Goal: Entertainment & Leisure: Browse casually

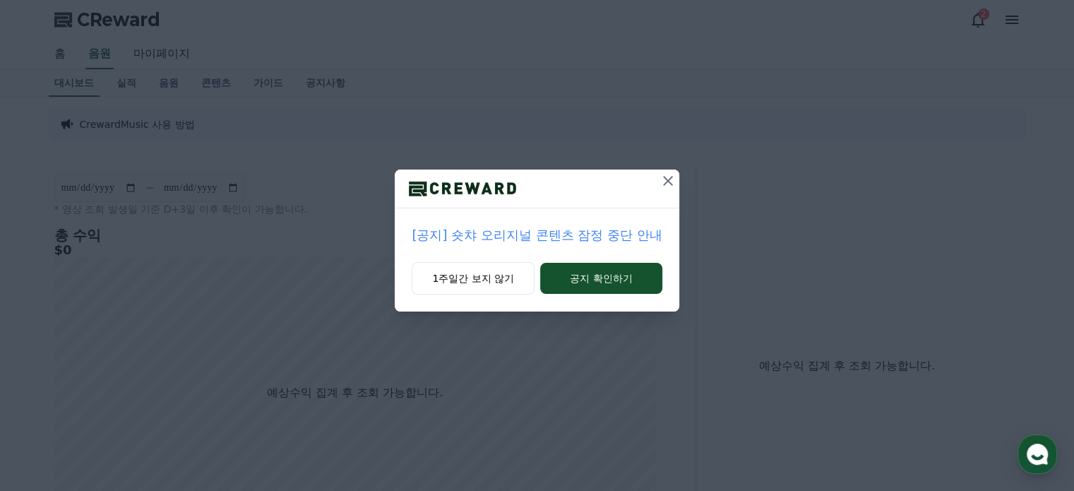
click at [667, 180] on icon at bounding box center [667, 180] width 17 height 17
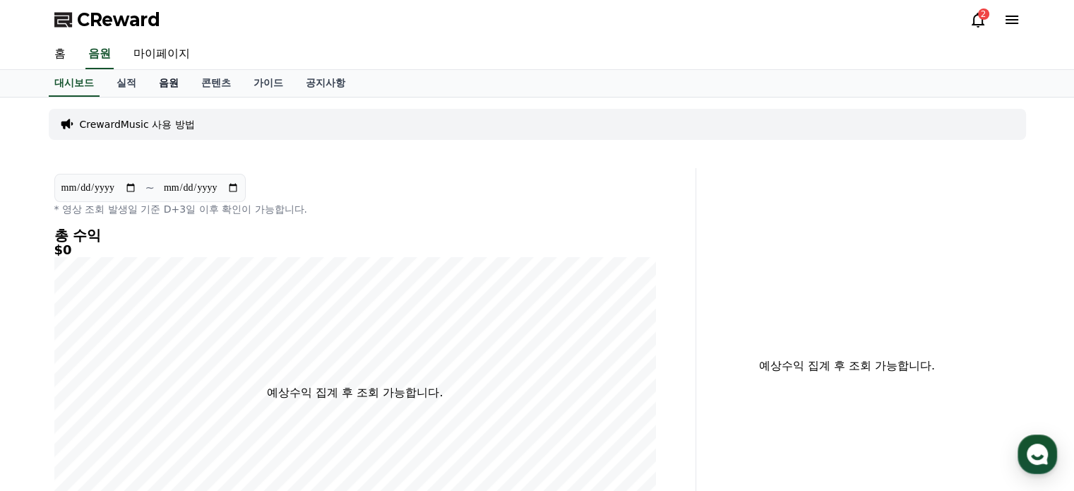
drag, startPoint x: 169, startPoint y: 82, endPoint x: 178, endPoint y: 81, distance: 9.2
click at [169, 81] on link "음원" at bounding box center [169, 83] width 42 height 27
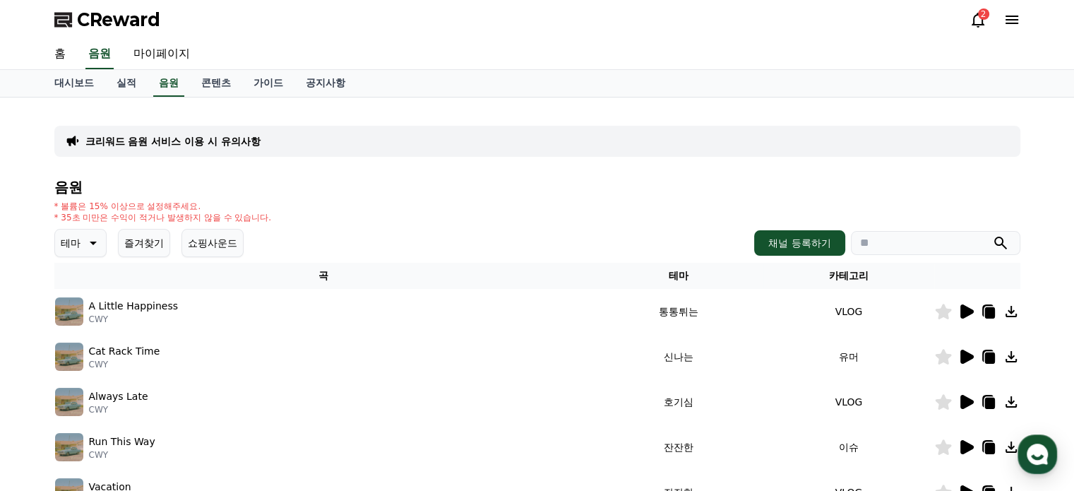
scroll to position [141, 0]
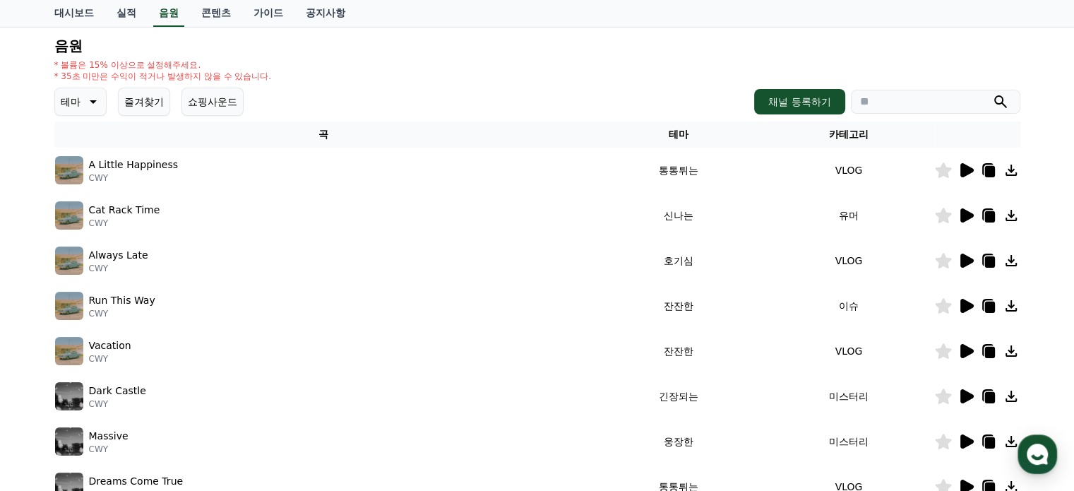
click at [96, 101] on icon at bounding box center [91, 101] width 17 height 17
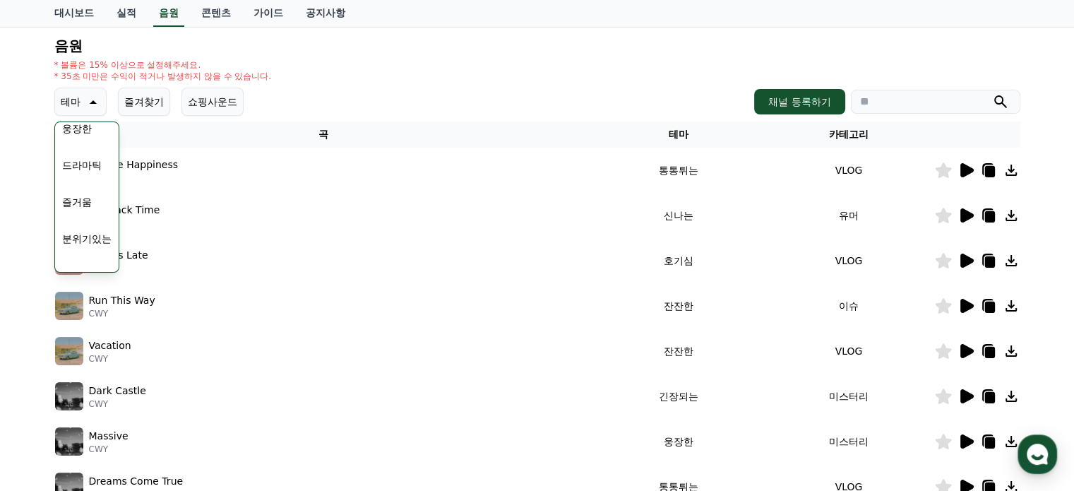
scroll to position [282, 0]
click at [87, 190] on button "드라마틱" at bounding box center [81, 187] width 51 height 31
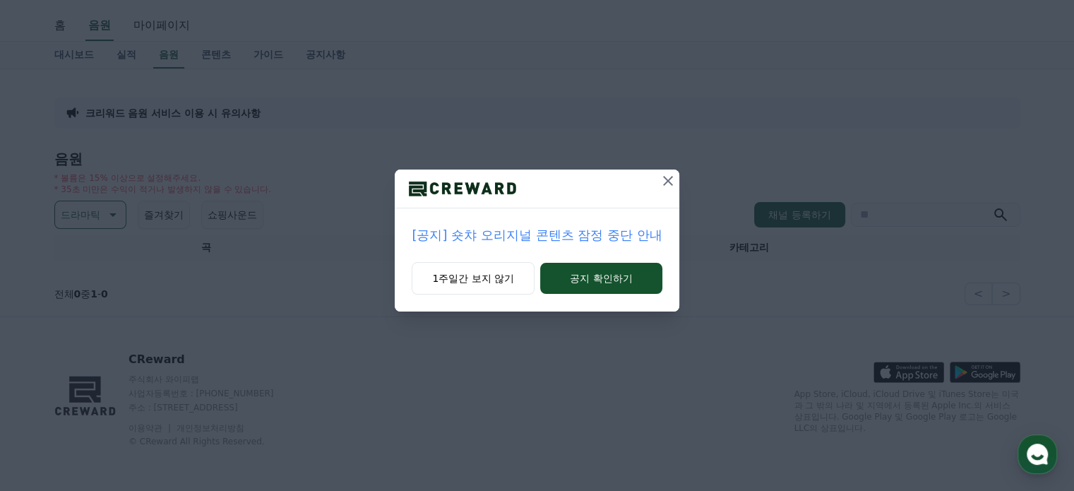
click at [676, 177] on button at bounding box center [668, 180] width 23 height 23
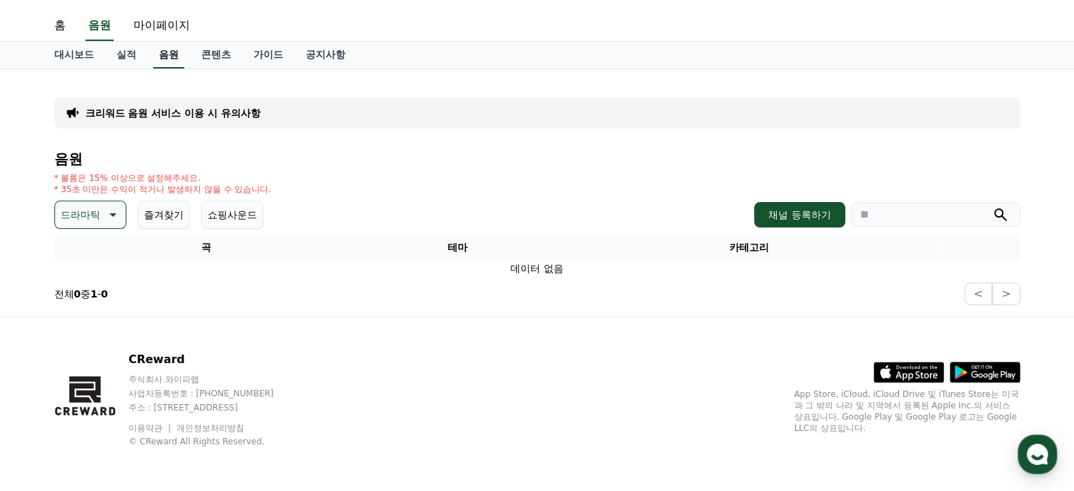
click at [167, 52] on link "음원" at bounding box center [168, 55] width 31 height 27
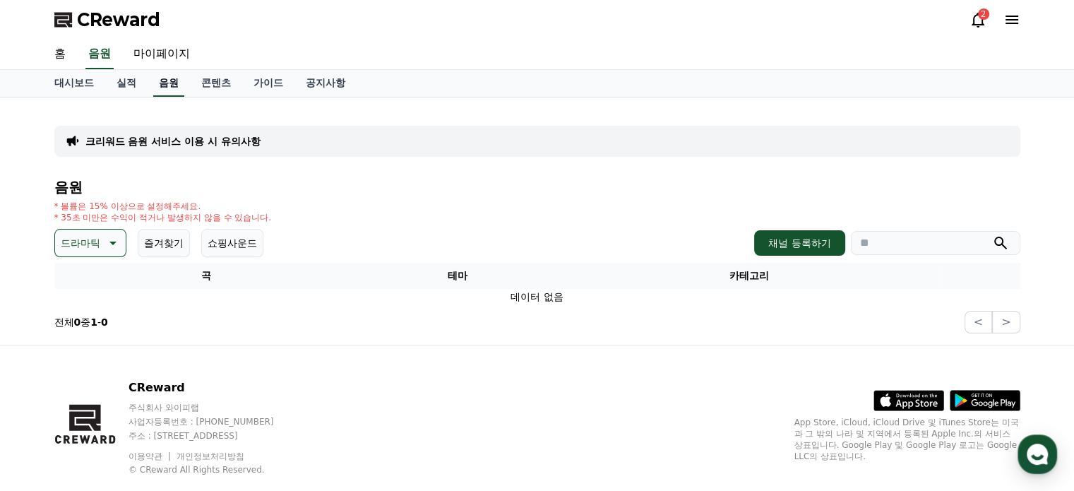
click at [167, 86] on link "음원" at bounding box center [168, 83] width 31 height 27
click at [119, 13] on span "CReward" at bounding box center [118, 19] width 83 height 23
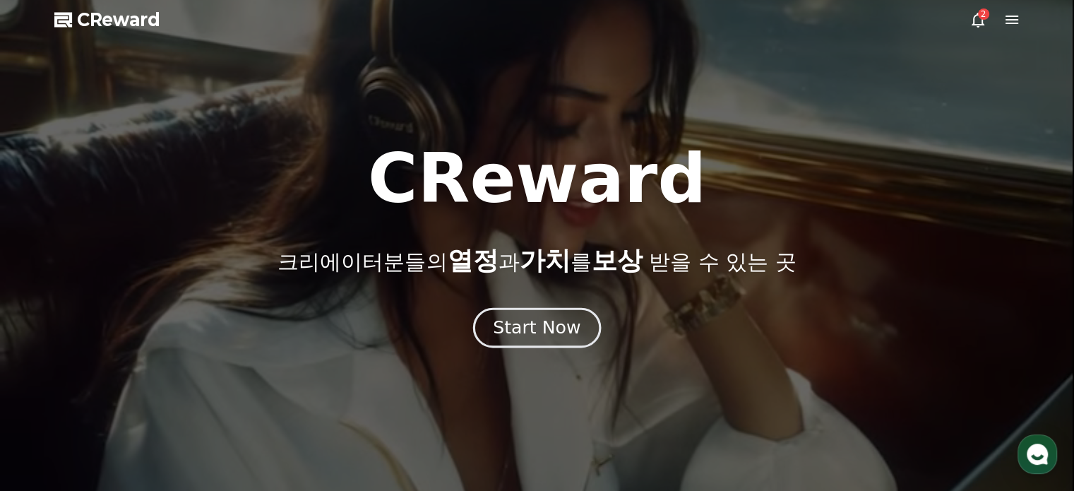
click at [562, 338] on div "Start Now" at bounding box center [537, 328] width 88 height 24
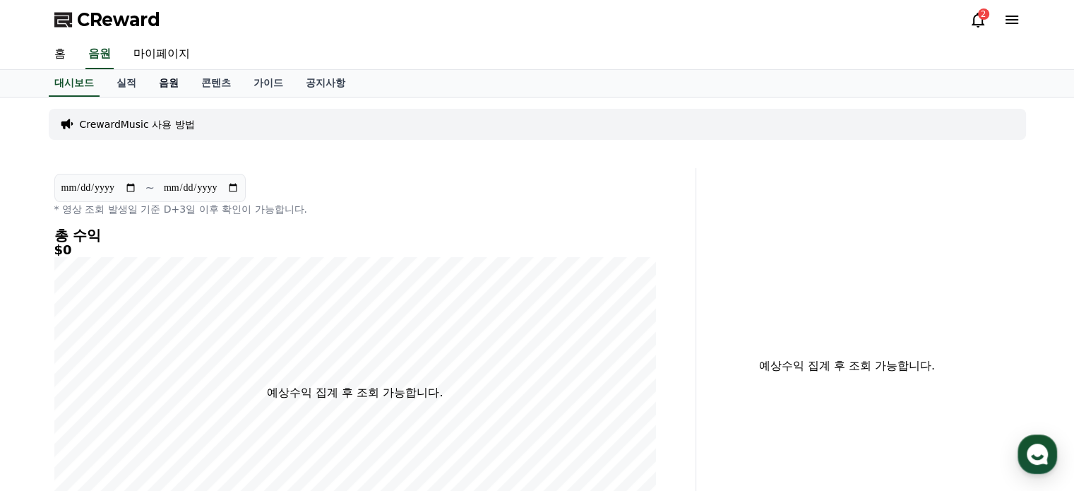
click at [160, 76] on link "음원" at bounding box center [169, 83] width 42 height 27
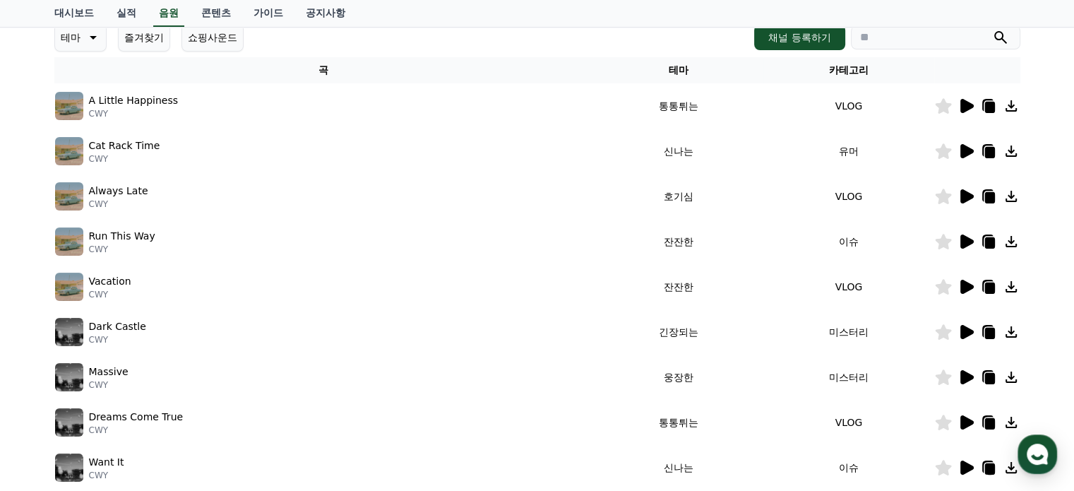
scroll to position [212, 0]
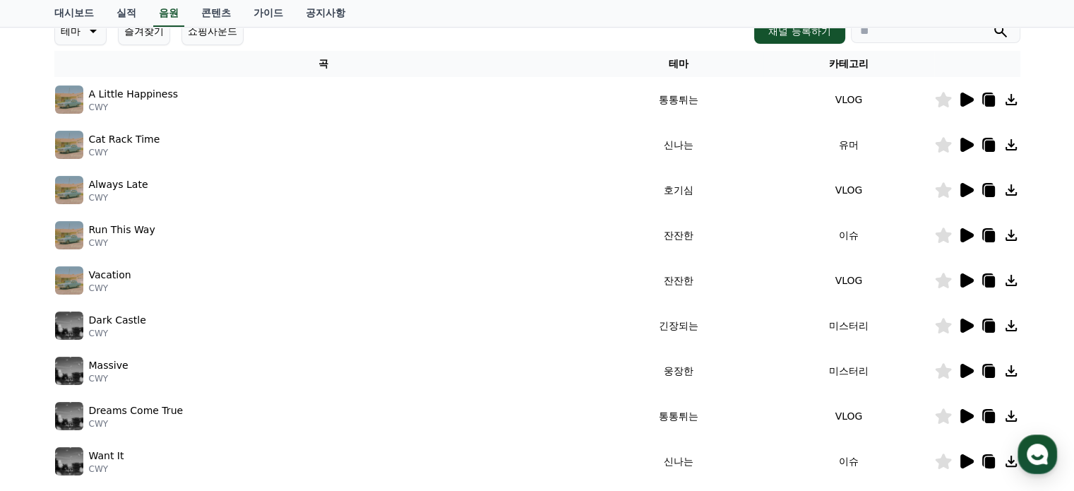
click at [970, 144] on icon at bounding box center [966, 145] width 13 height 14
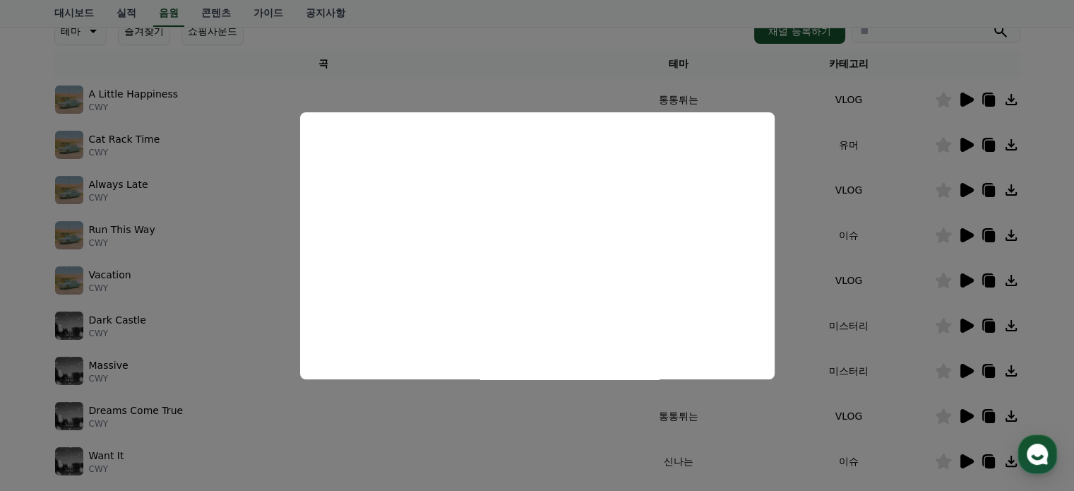
click at [544, 85] on button "close modal" at bounding box center [537, 245] width 1074 height 491
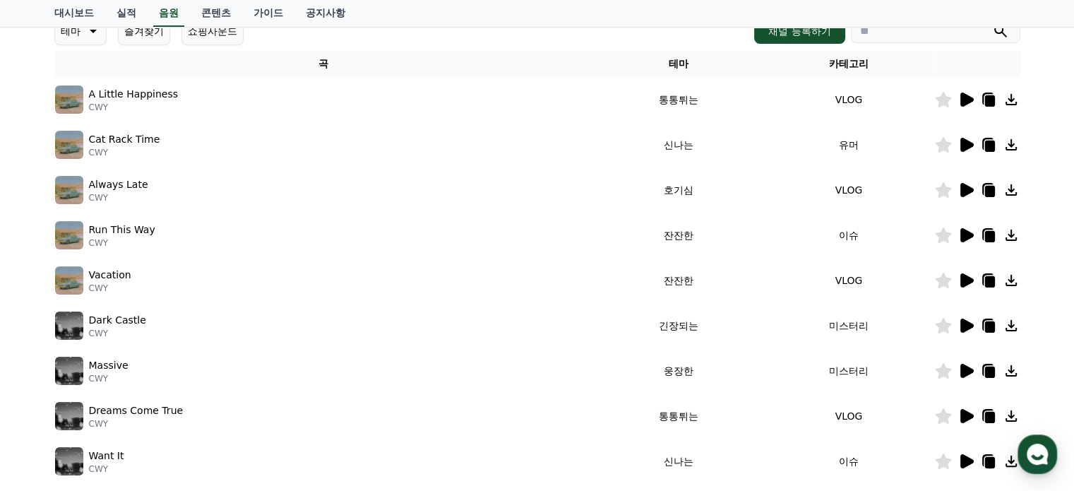
click at [965, 234] on icon at bounding box center [966, 235] width 13 height 14
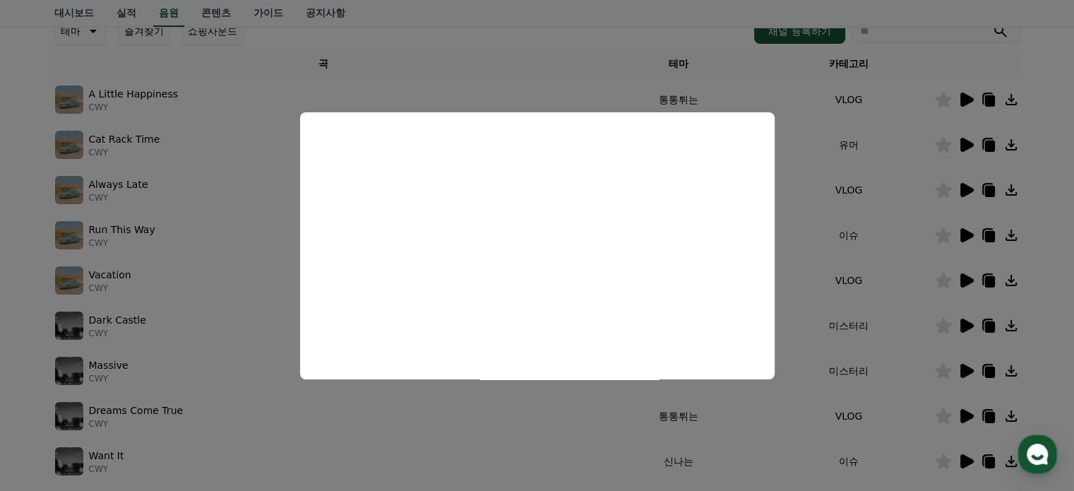
click at [265, 243] on button "close modal" at bounding box center [537, 245] width 1074 height 491
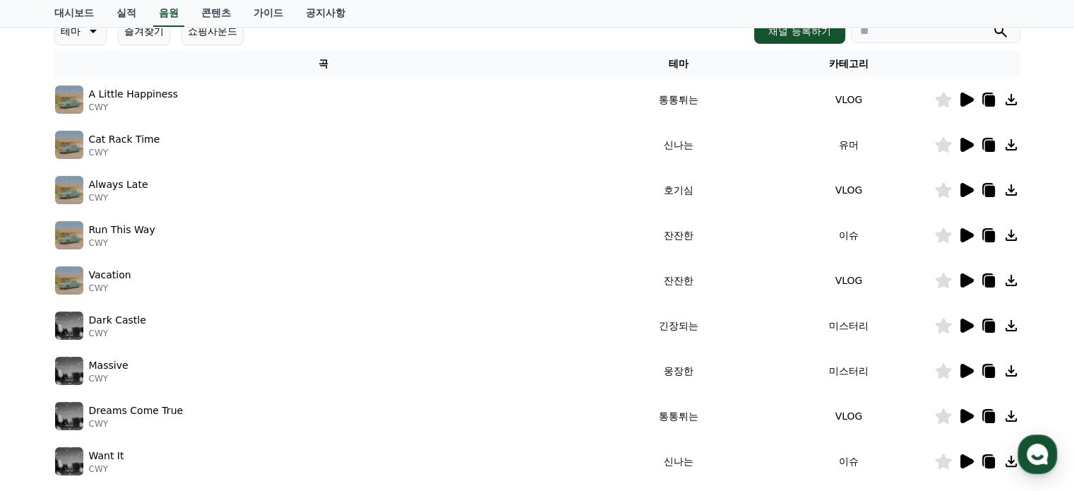
click at [965, 186] on icon at bounding box center [966, 190] width 13 height 14
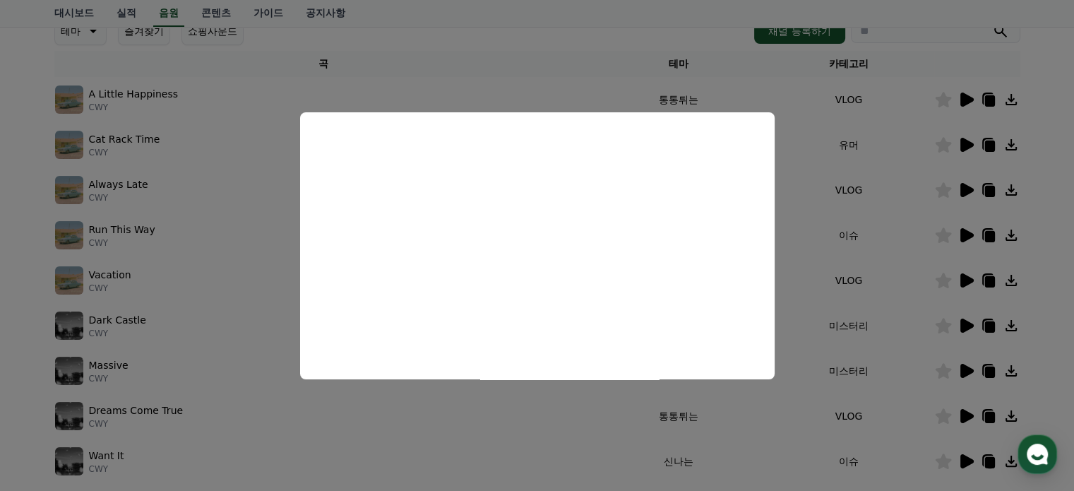
click at [785, 217] on button "close modal" at bounding box center [537, 245] width 1074 height 491
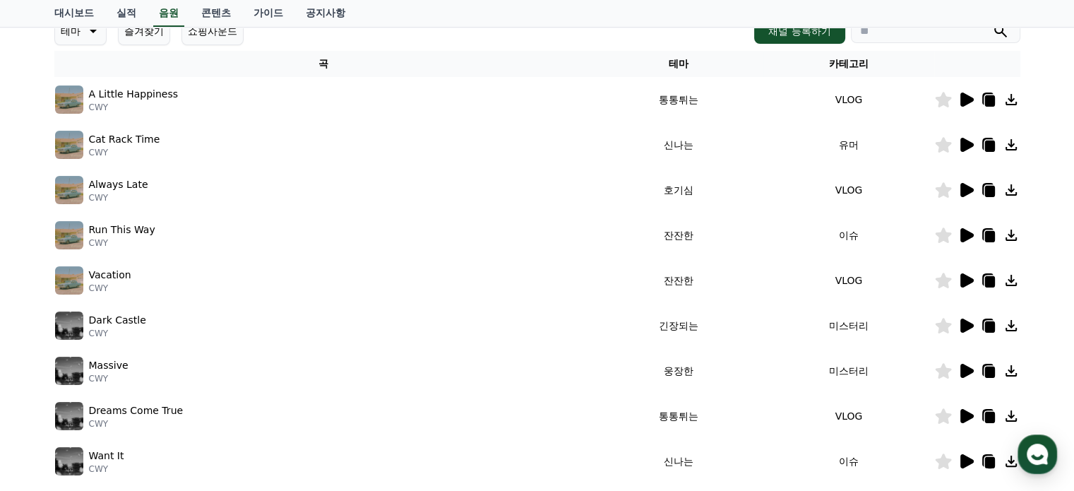
click at [964, 279] on icon at bounding box center [966, 280] width 13 height 14
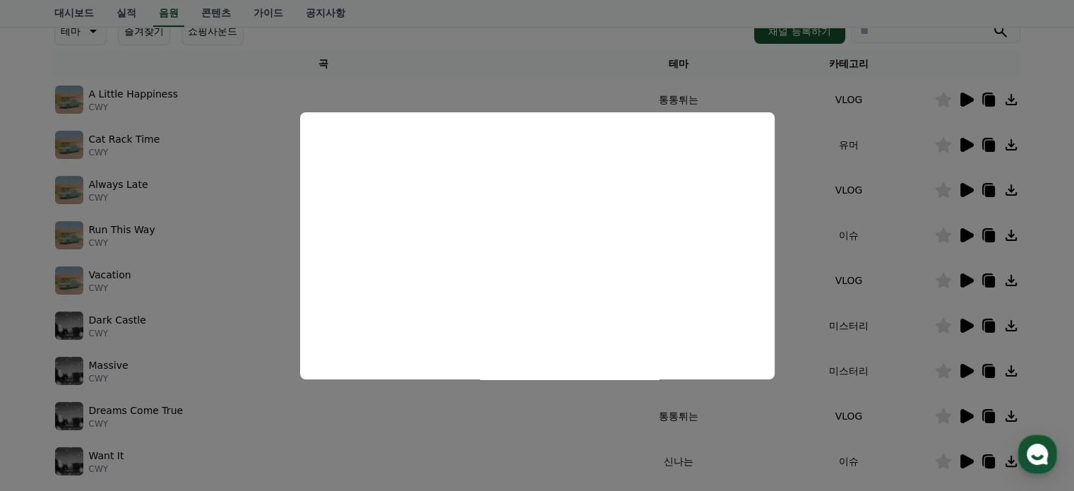
click at [282, 268] on button "close modal" at bounding box center [537, 245] width 1074 height 491
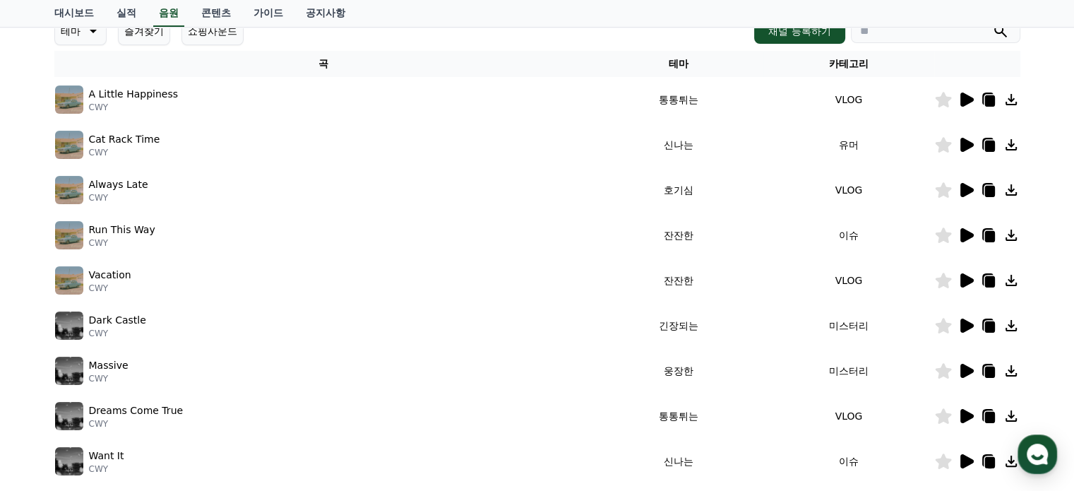
click at [967, 325] on icon at bounding box center [966, 325] width 13 height 14
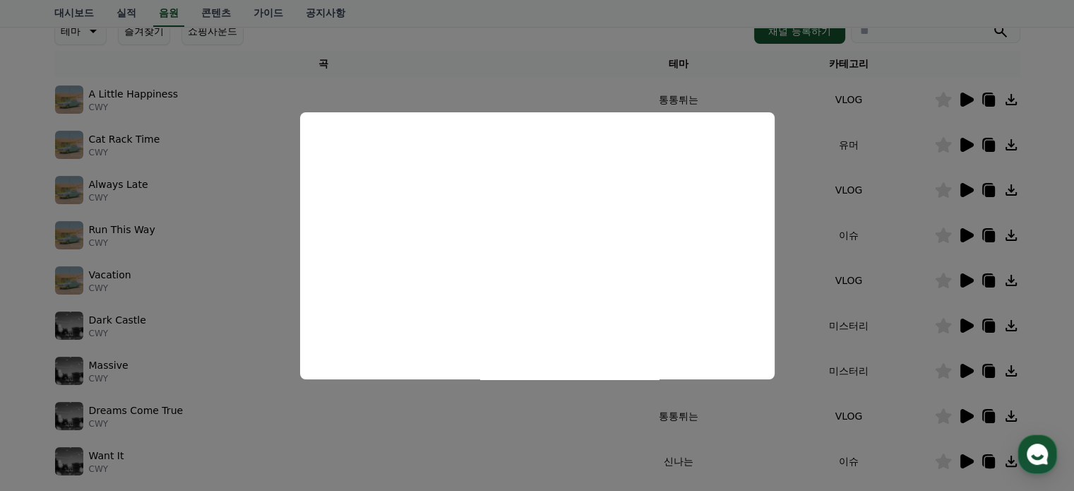
click at [260, 311] on button "close modal" at bounding box center [537, 245] width 1074 height 491
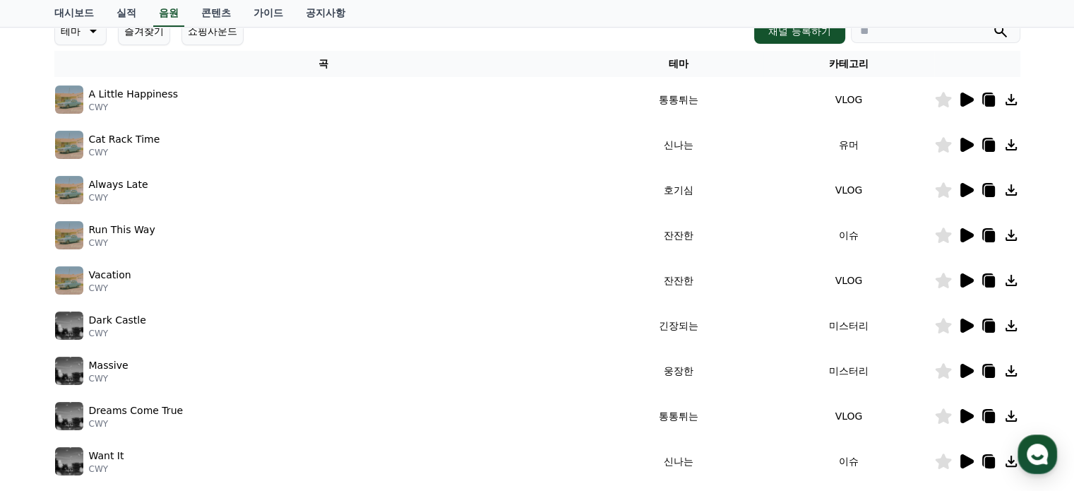
click at [966, 458] on icon at bounding box center [966, 461] width 13 height 14
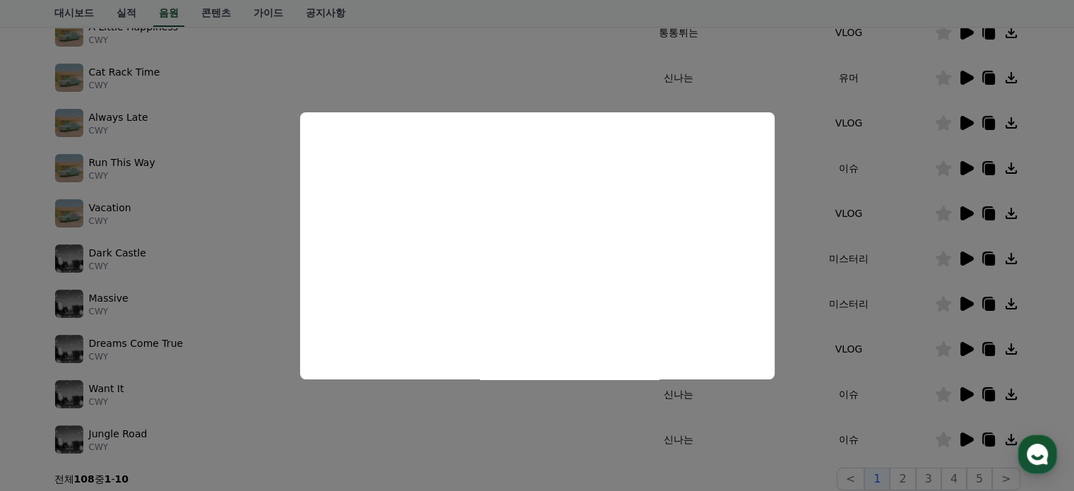
scroll to position [282, 0]
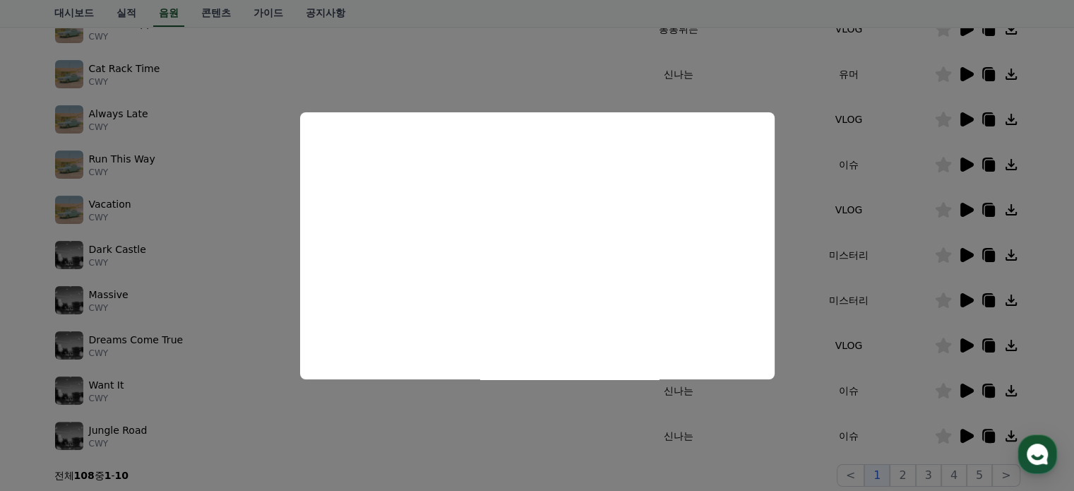
click at [928, 424] on button "close modal" at bounding box center [537, 245] width 1074 height 491
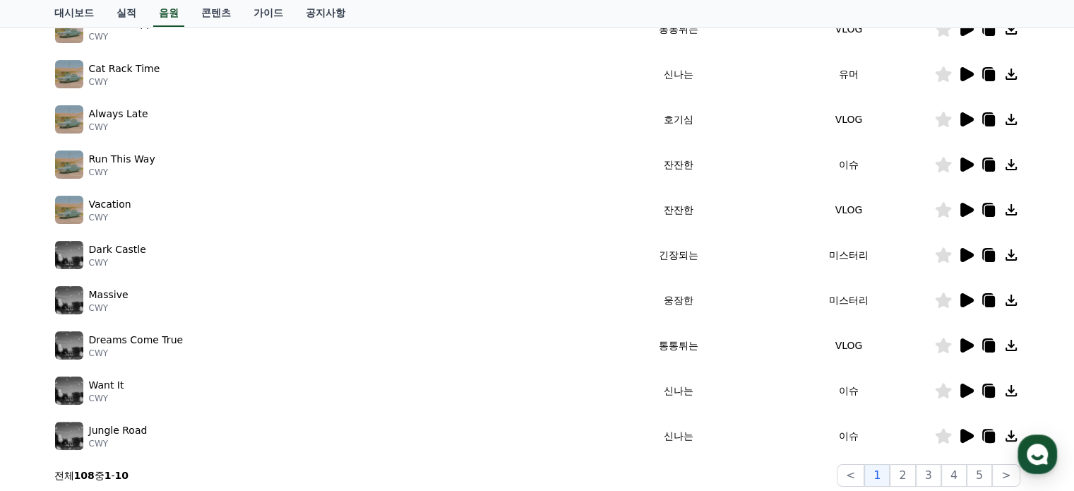
click at [966, 431] on icon at bounding box center [966, 436] width 13 height 14
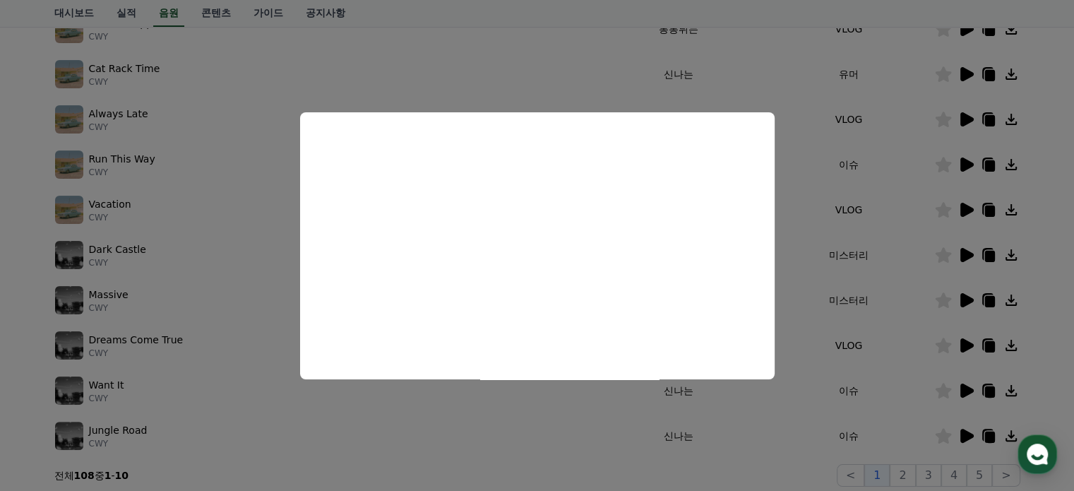
click at [787, 272] on button "close modal" at bounding box center [537, 245] width 1074 height 491
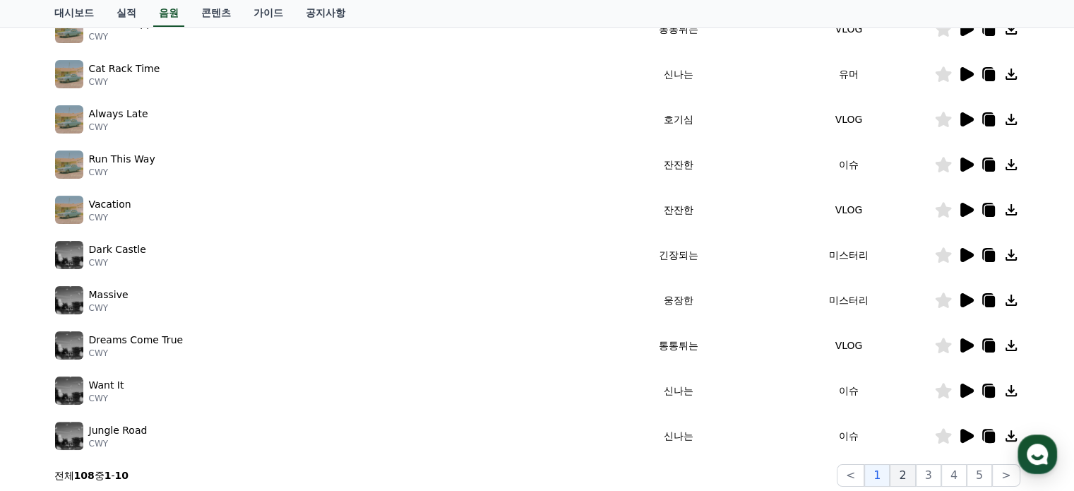
click at [907, 468] on button "2" at bounding box center [902, 475] width 25 height 23
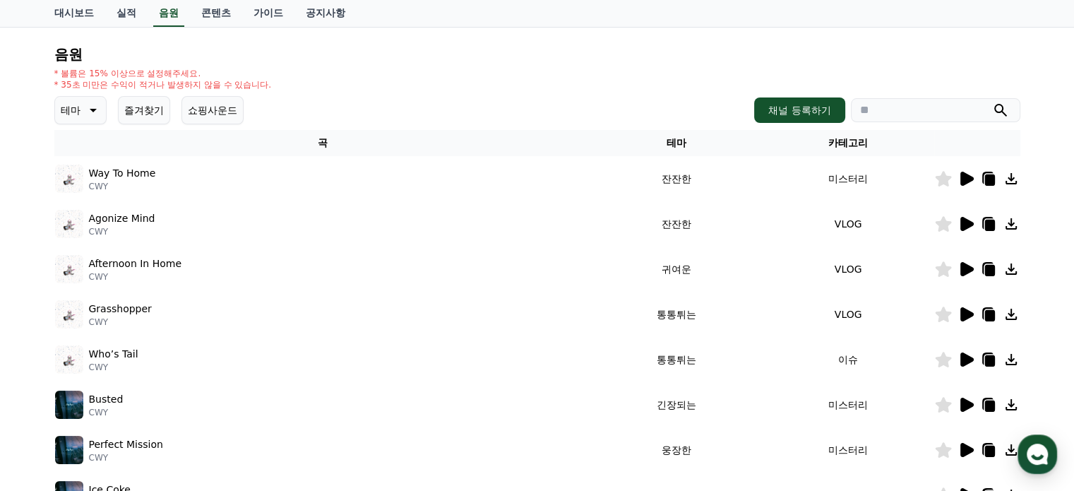
scroll to position [141, 0]
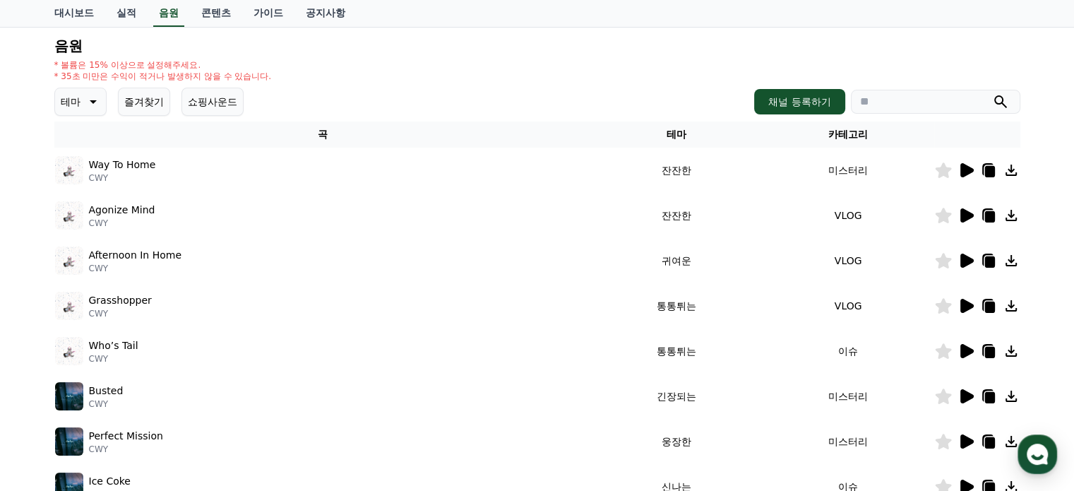
click at [962, 310] on icon at bounding box center [966, 306] width 13 height 14
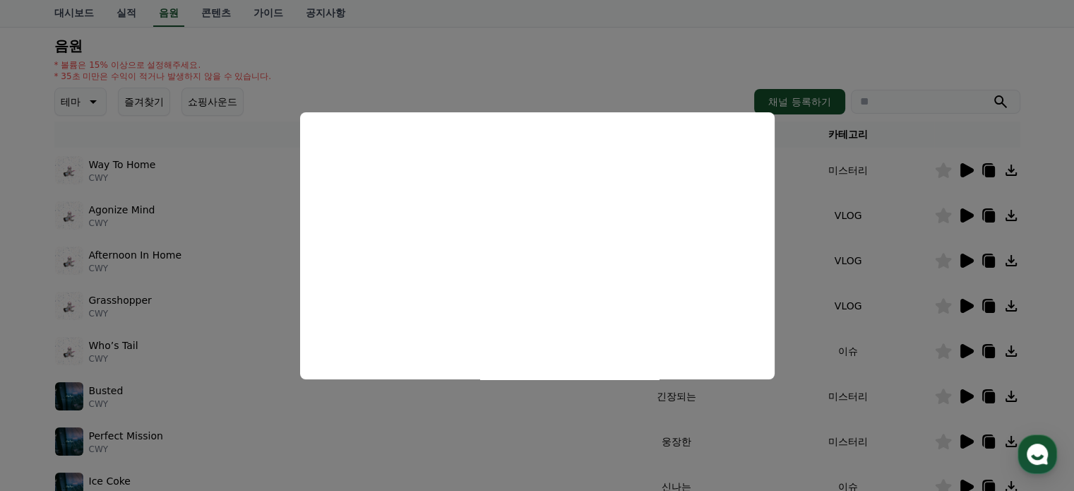
click at [419, 423] on button "close modal" at bounding box center [537, 245] width 1074 height 491
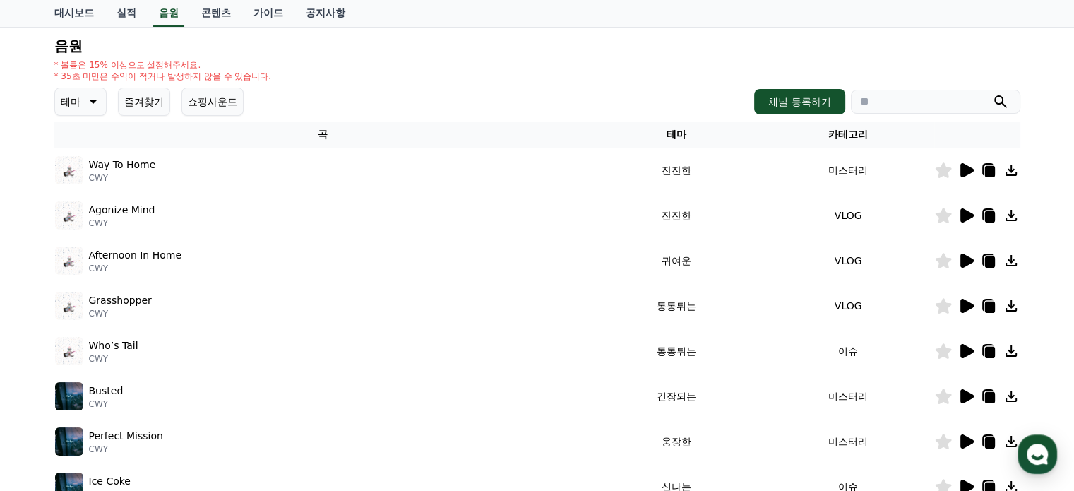
click at [967, 352] on icon at bounding box center [966, 351] width 13 height 14
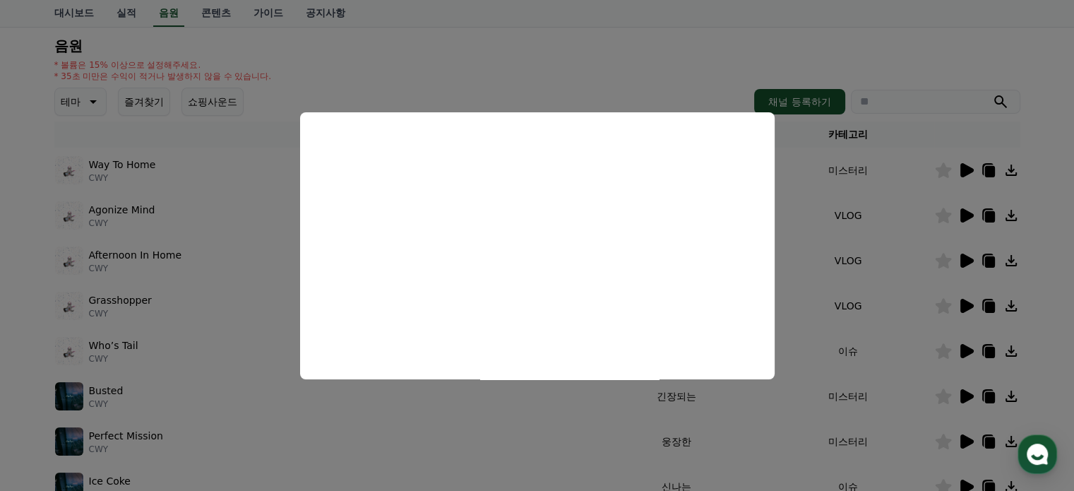
click at [460, 406] on button "close modal" at bounding box center [537, 245] width 1074 height 491
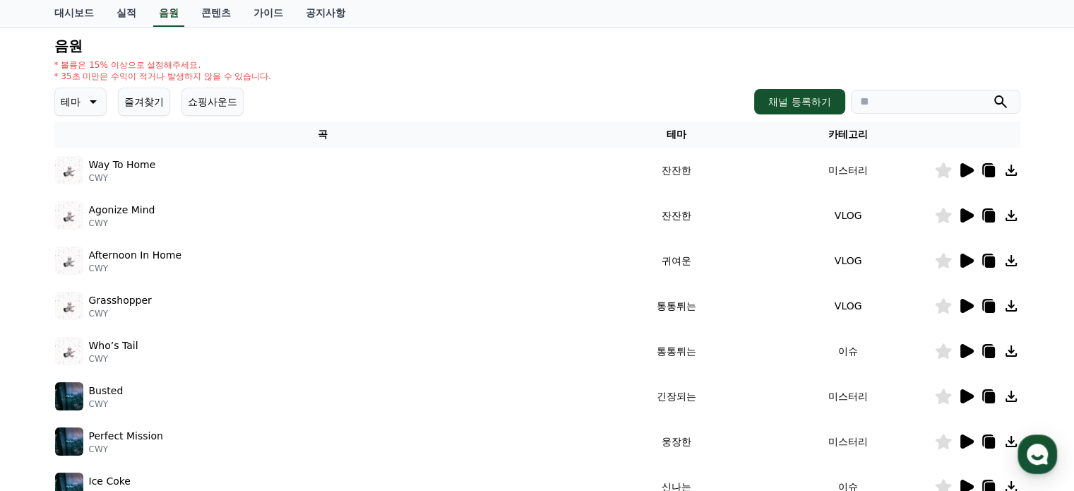
click at [203, 104] on button "쇼핑사운드" at bounding box center [212, 102] width 62 height 28
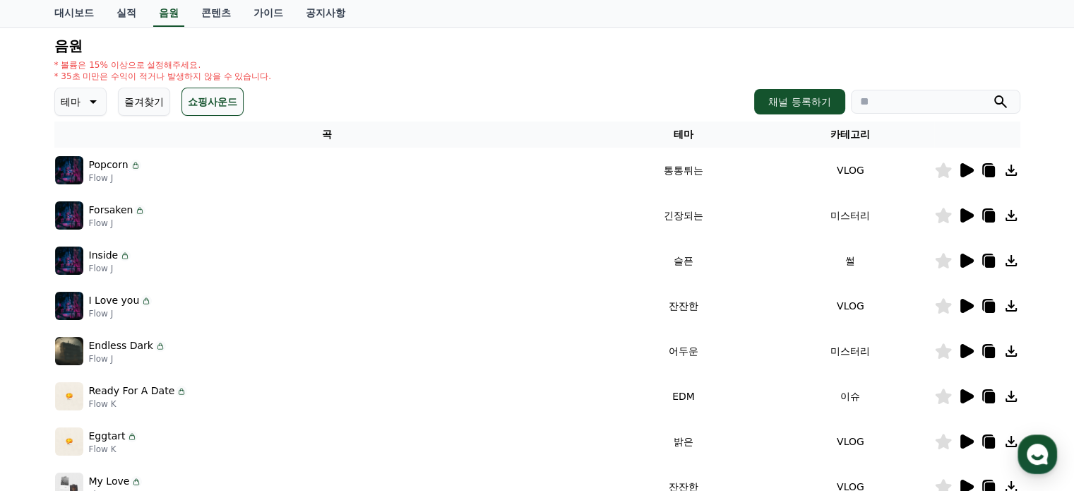
click at [964, 167] on icon at bounding box center [966, 170] width 13 height 14
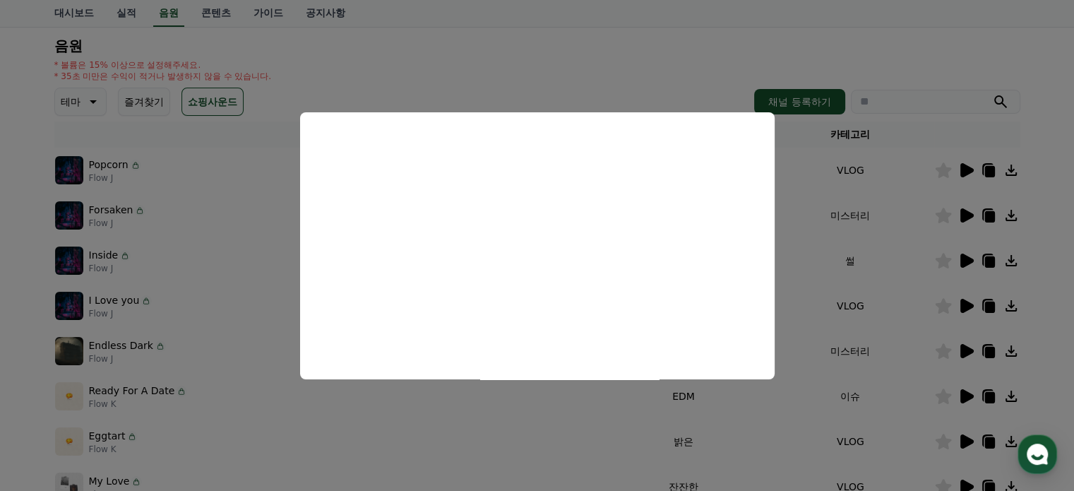
click at [460, 429] on button "close modal" at bounding box center [537, 245] width 1074 height 491
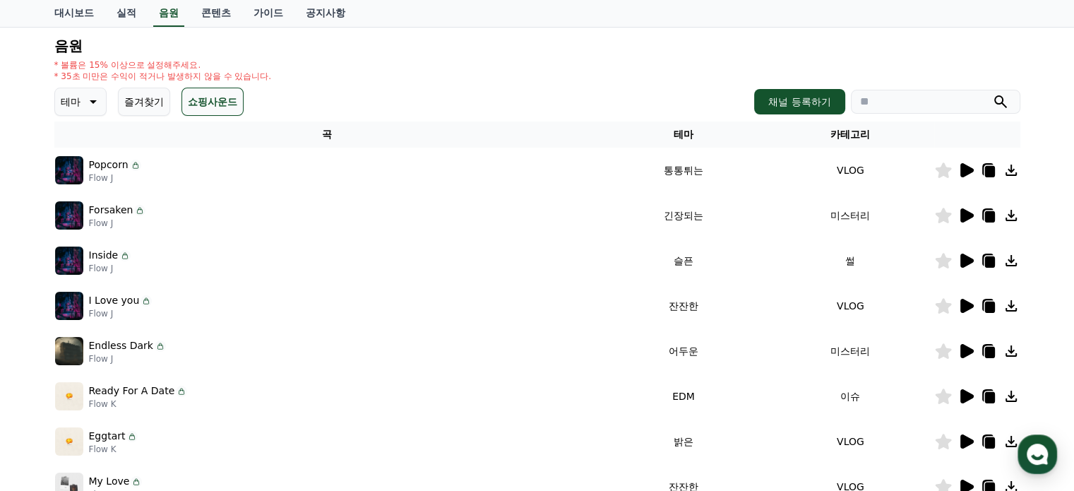
click at [963, 299] on icon at bounding box center [966, 306] width 13 height 14
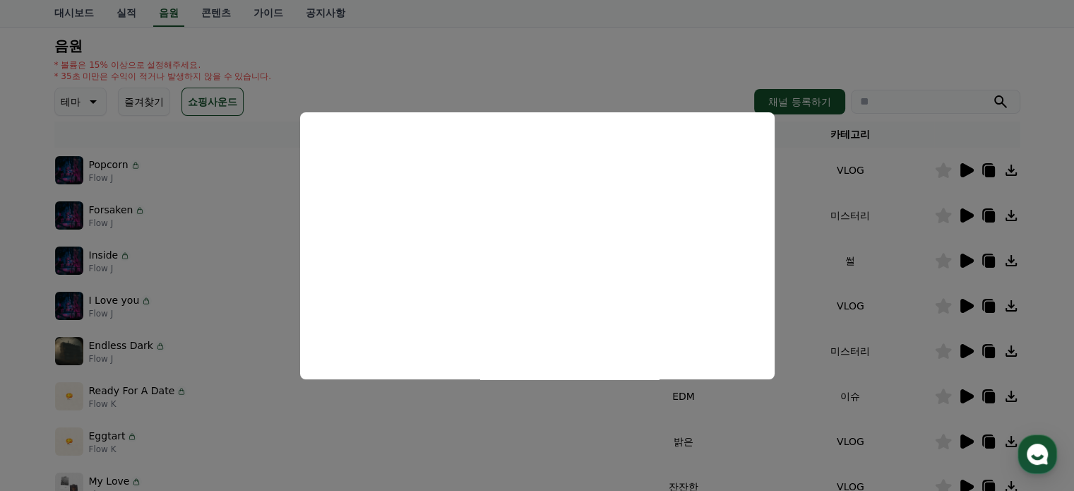
click at [800, 265] on button "close modal" at bounding box center [537, 245] width 1074 height 491
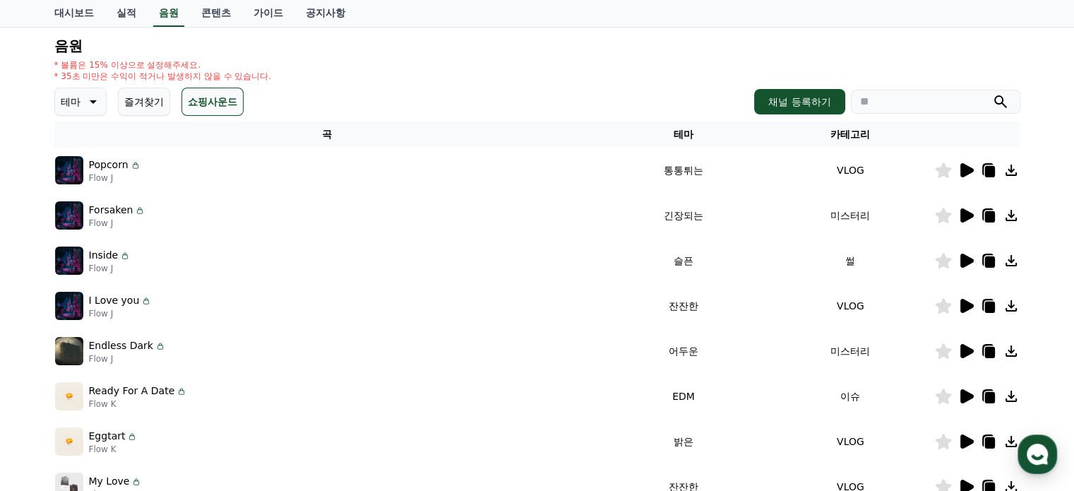
scroll to position [212, 0]
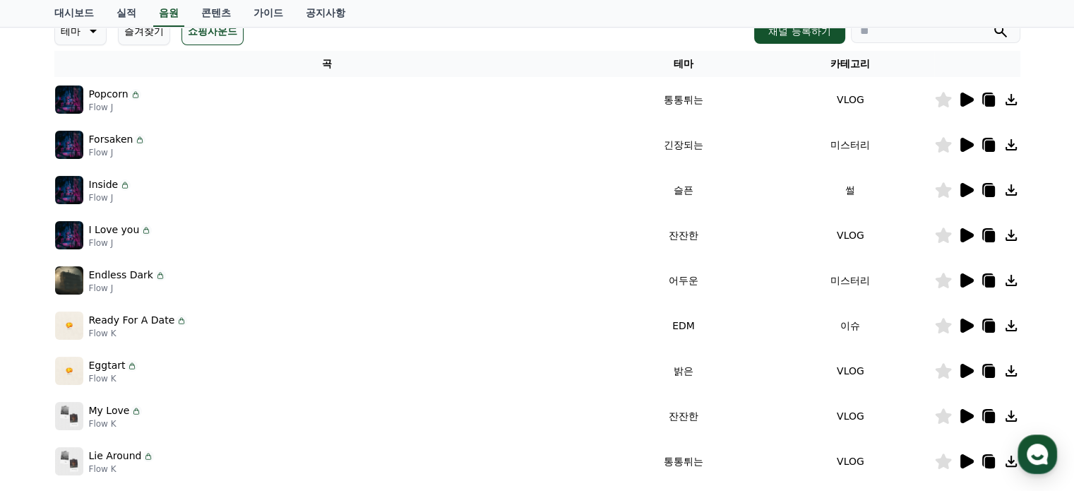
click at [965, 363] on icon at bounding box center [965, 370] width 17 height 17
